Goal: Navigation & Orientation: Find specific page/section

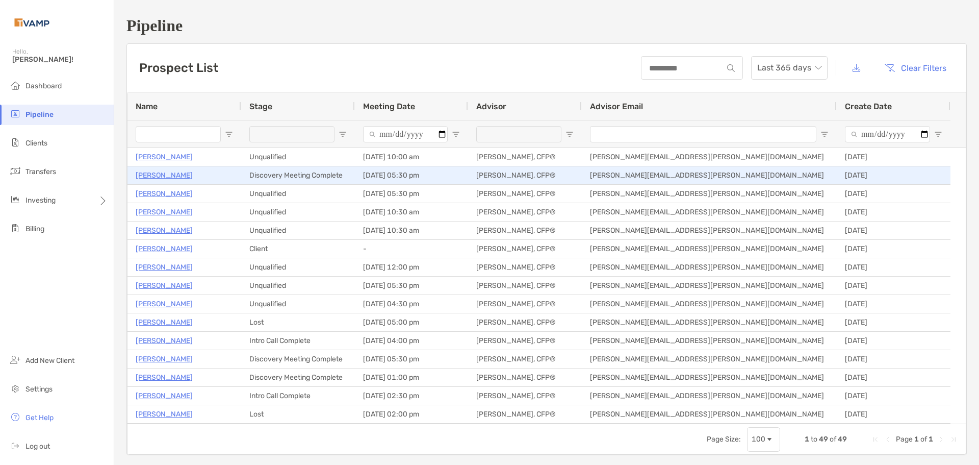
click at [177, 176] on p "[PERSON_NAME]" at bounding box center [164, 175] width 57 height 13
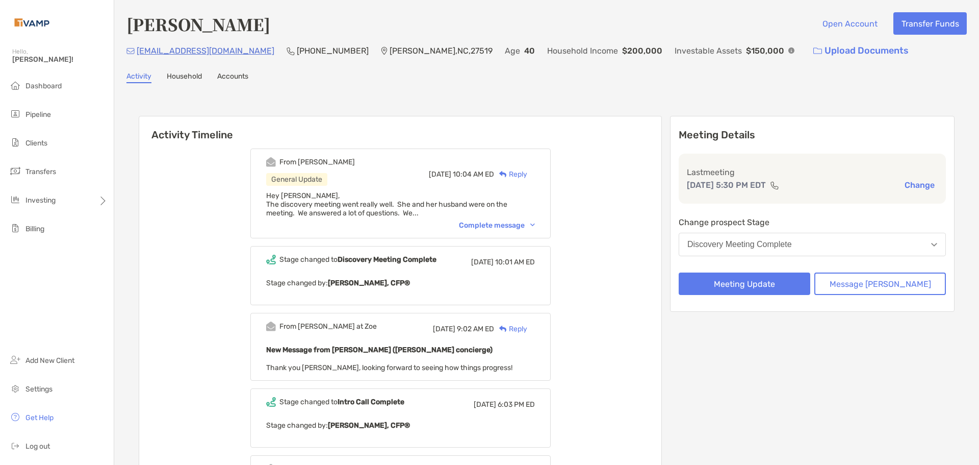
click at [502, 226] on div "Complete message" at bounding box center [497, 225] width 76 height 9
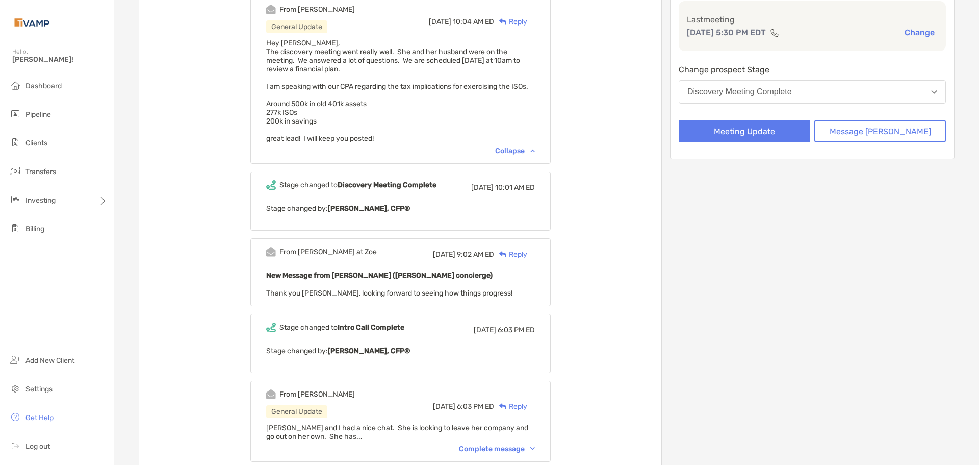
scroll to position [153, 0]
click at [45, 123] on li "Pipeline" at bounding box center [57, 115] width 114 height 20
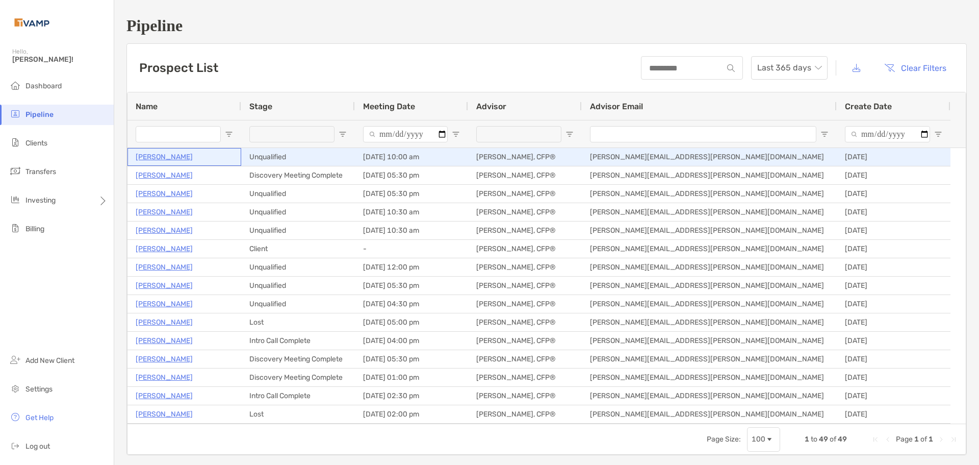
click at [169, 157] on p "[PERSON_NAME]" at bounding box center [164, 156] width 57 height 13
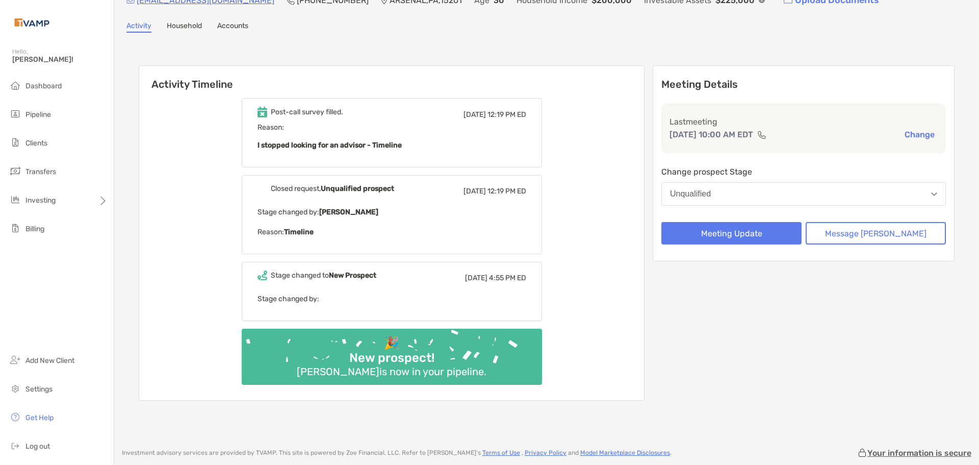
scroll to position [126, 0]
